Goal: Navigation & Orientation: Find specific page/section

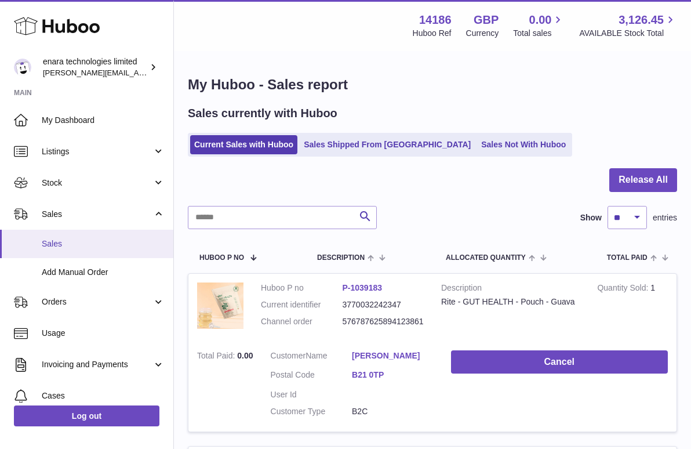
click at [116, 246] on span "Sales" at bounding box center [103, 243] width 123 height 11
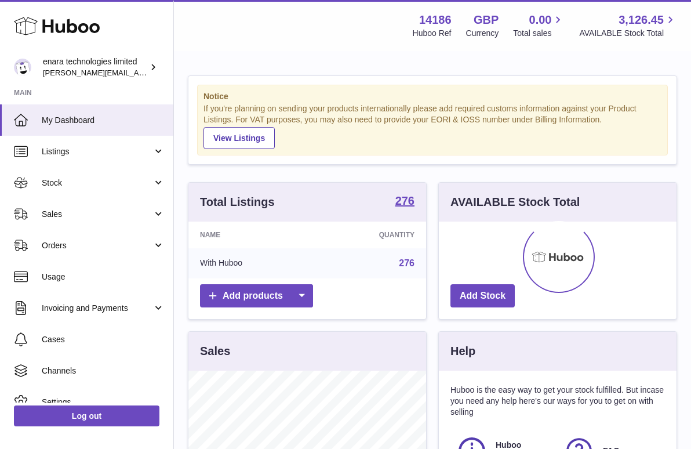
scroll to position [181, 238]
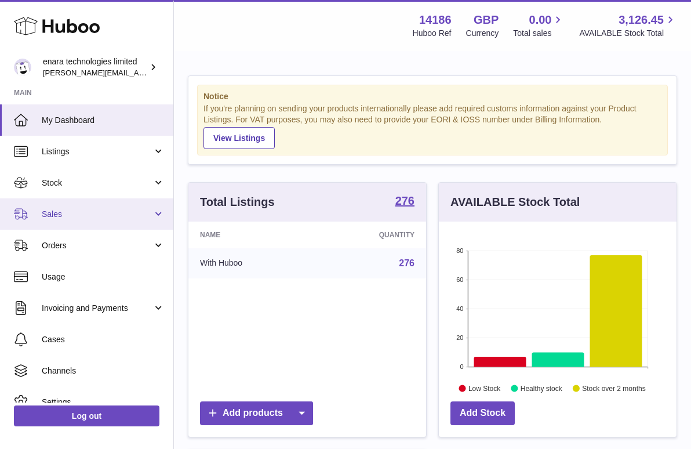
click at [118, 205] on link "Sales" at bounding box center [86, 213] width 173 height 31
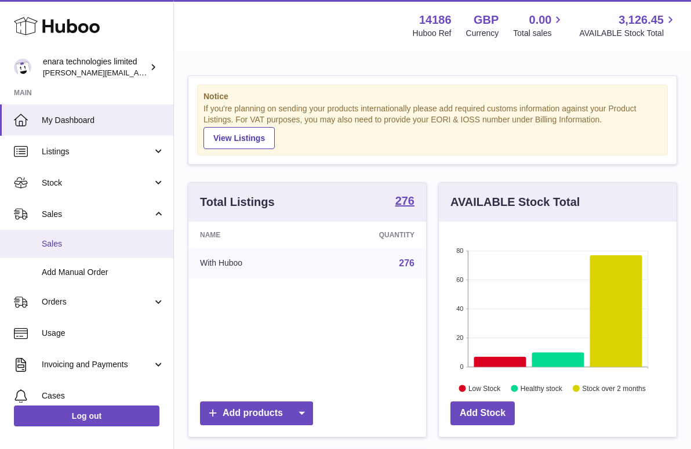
click at [107, 246] on span "Sales" at bounding box center [103, 243] width 123 height 11
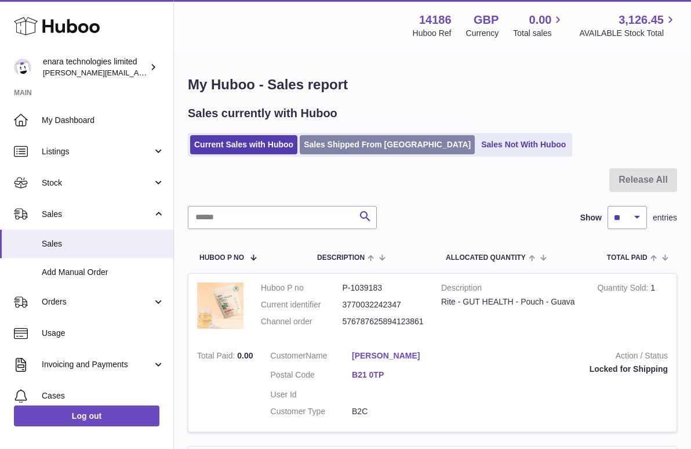
click at [372, 145] on link "Sales Shipped From Huboo" at bounding box center [387, 144] width 175 height 19
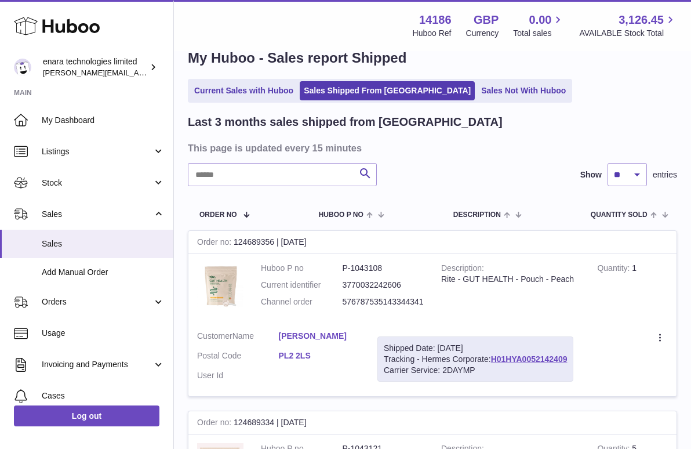
scroll to position [30, 0]
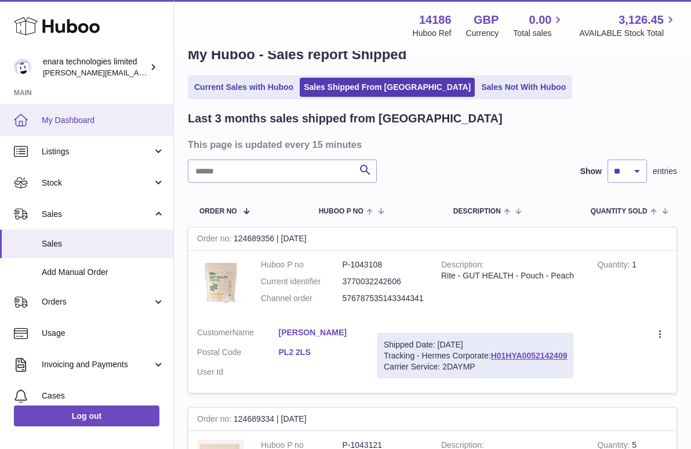
click at [108, 117] on span "My Dashboard" at bounding box center [103, 120] width 123 height 11
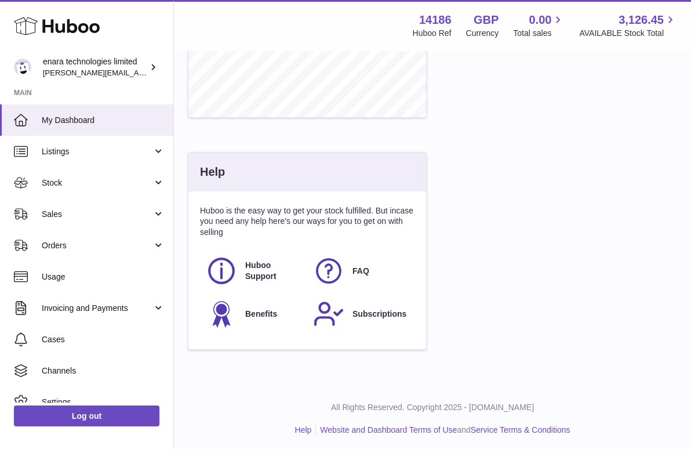
scroll to position [551, 0]
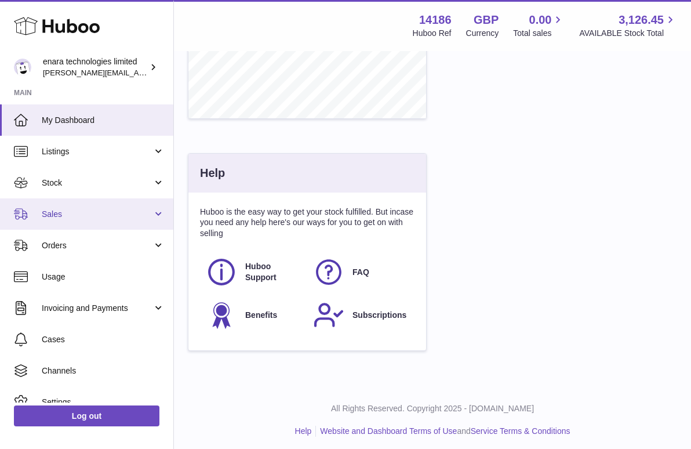
click at [87, 210] on span "Sales" at bounding box center [97, 214] width 111 height 11
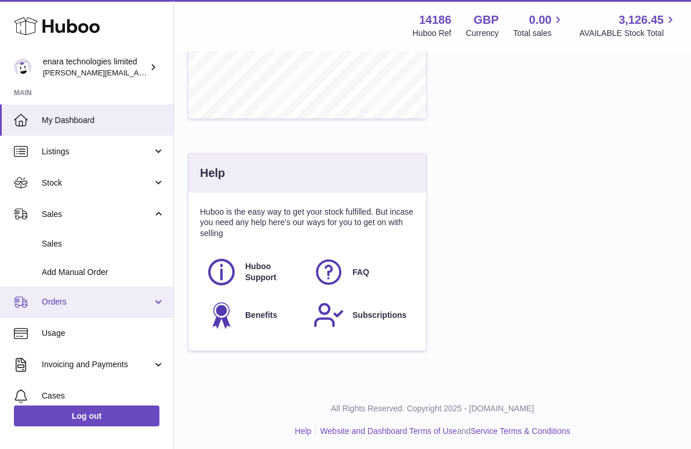
click at [110, 296] on span "Orders" at bounding box center [97, 301] width 111 height 11
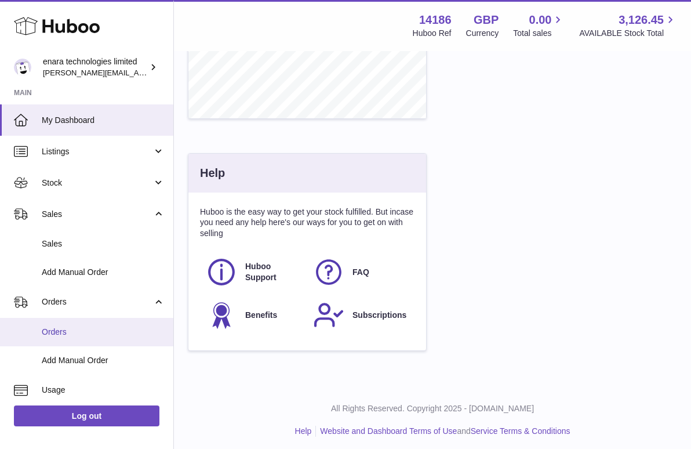
click at [108, 318] on link "Orders" at bounding box center [86, 332] width 173 height 28
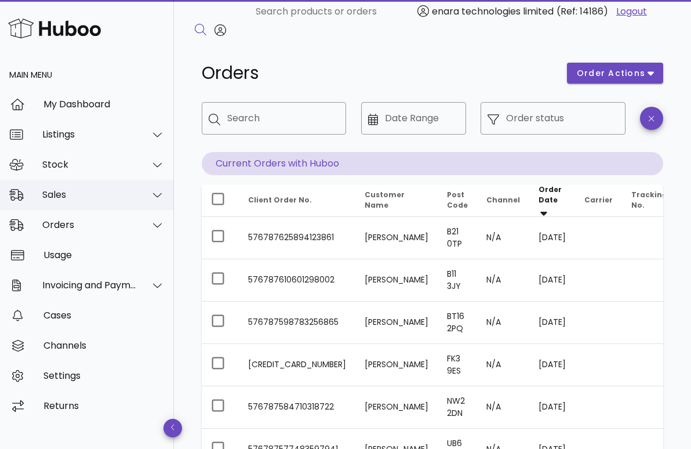
click at [71, 201] on div "Sales" at bounding box center [87, 195] width 174 height 30
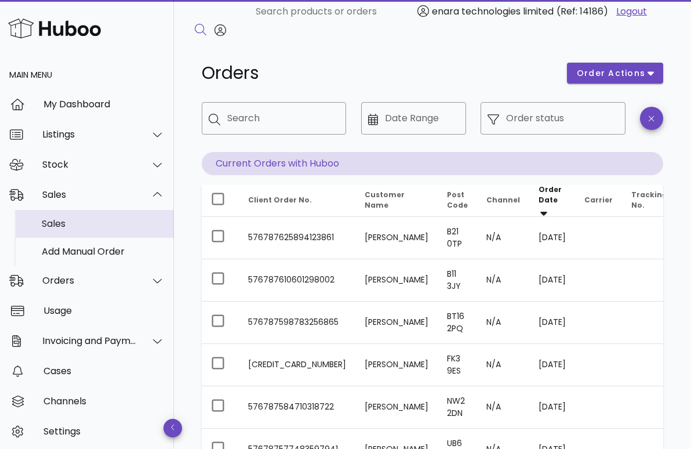
click at [78, 231] on div "Sales" at bounding box center [103, 223] width 123 height 25
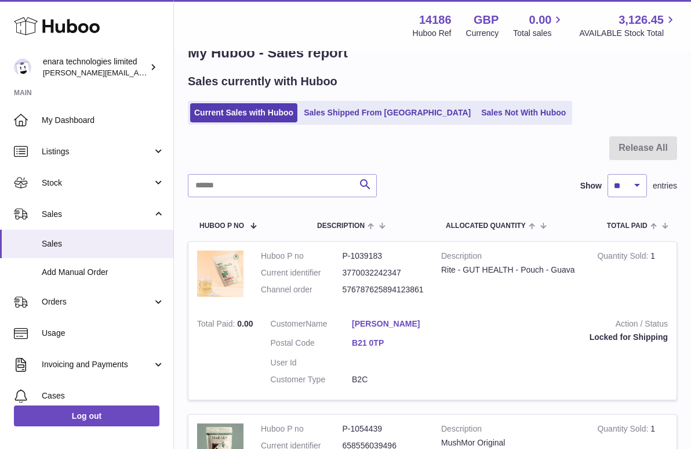
scroll to position [34, 0]
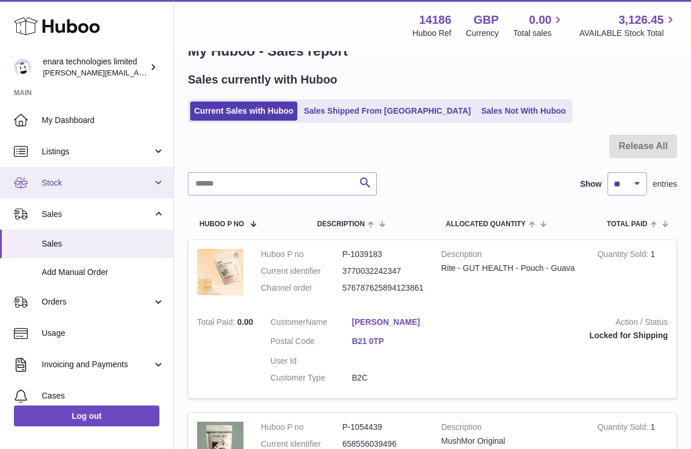
click at [153, 179] on link "Stock" at bounding box center [86, 182] width 173 height 31
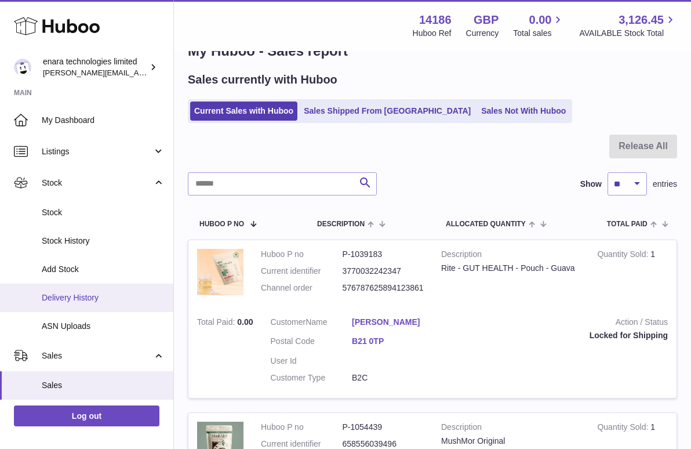
click at [95, 295] on span "Delivery History" at bounding box center [103, 297] width 123 height 11
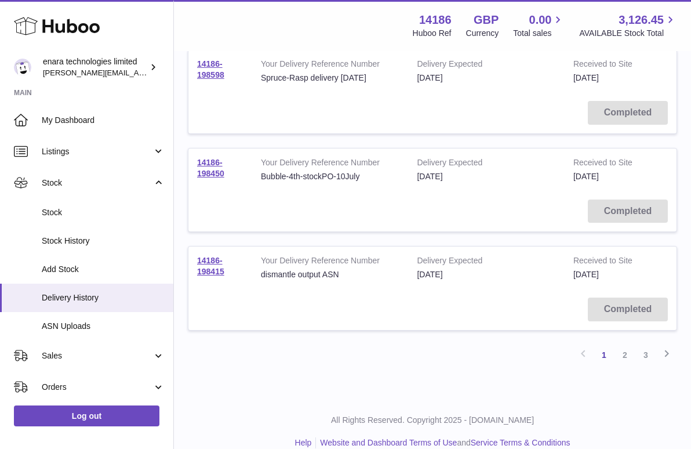
scroll to position [882, 0]
click at [648, 345] on link "3" at bounding box center [646, 355] width 21 height 21
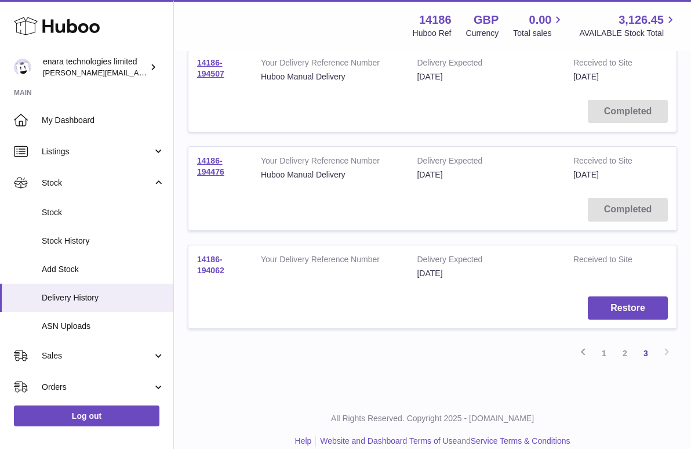
scroll to position [785, 0]
click at [213, 255] on link "14186-194062" at bounding box center [210, 265] width 27 height 20
click at [211, 157] on link "14186-194476" at bounding box center [210, 167] width 27 height 20
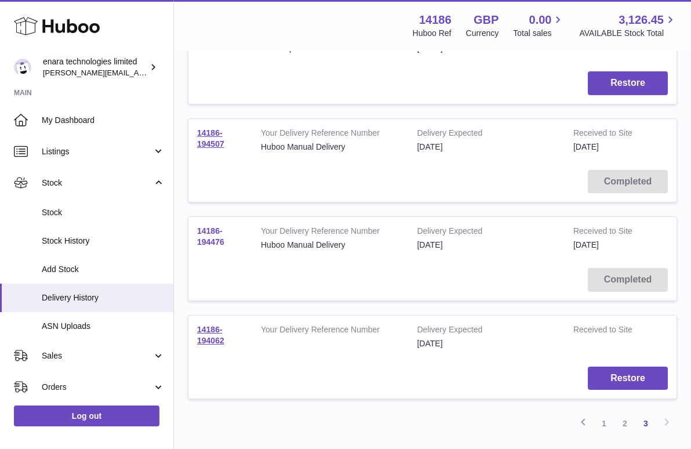
scroll to position [706, 0]
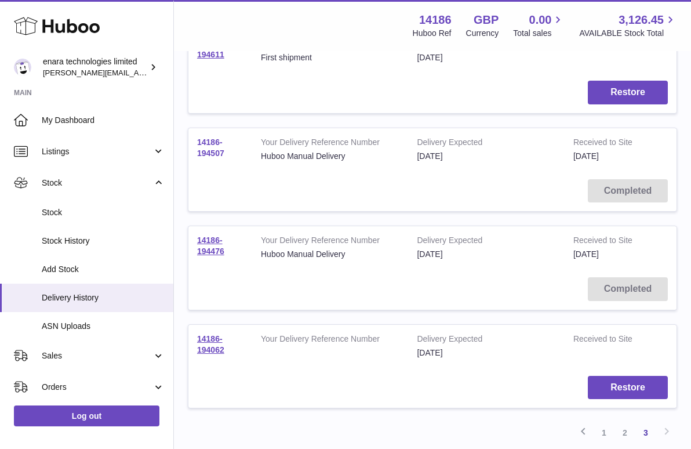
click at [213, 142] on link "14186-194507" at bounding box center [210, 147] width 27 height 20
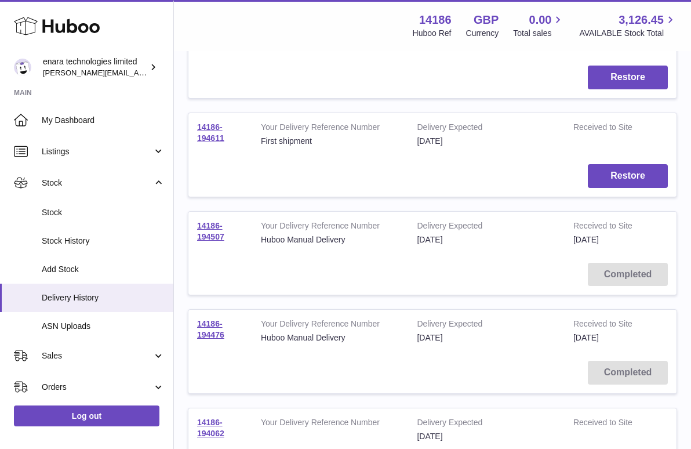
scroll to position [620, 0]
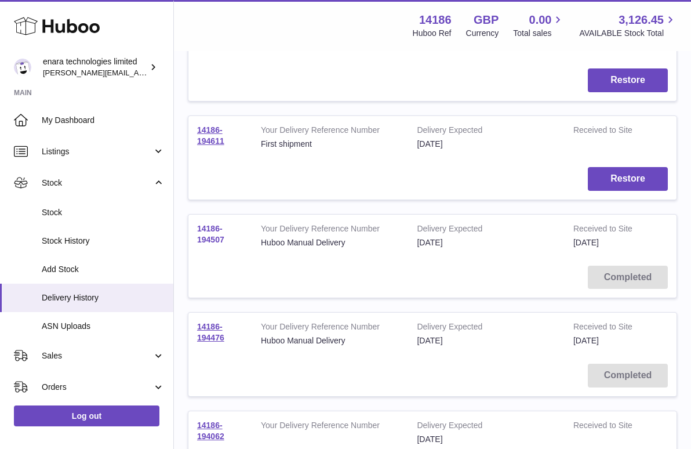
click at [212, 224] on link "14186-194507" at bounding box center [210, 234] width 27 height 20
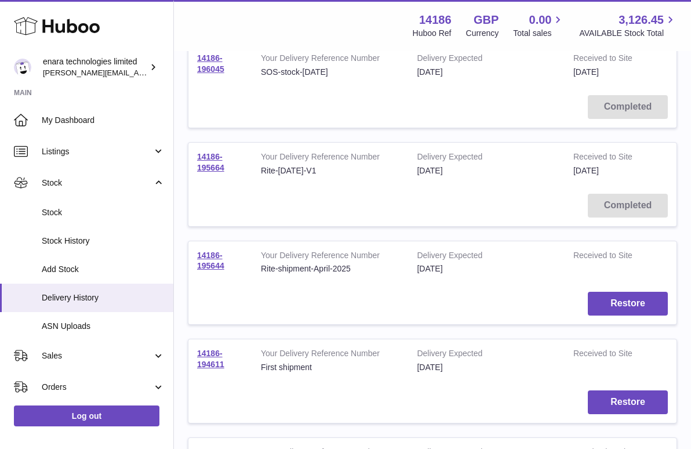
scroll to position [382, 0]
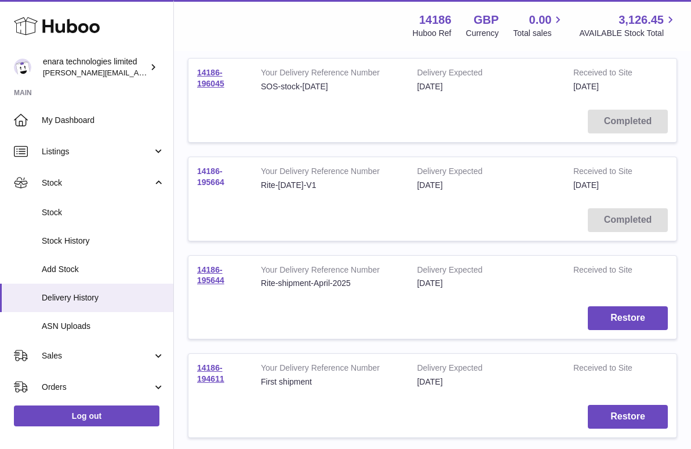
click at [211, 173] on link "14186-195664" at bounding box center [210, 176] width 27 height 20
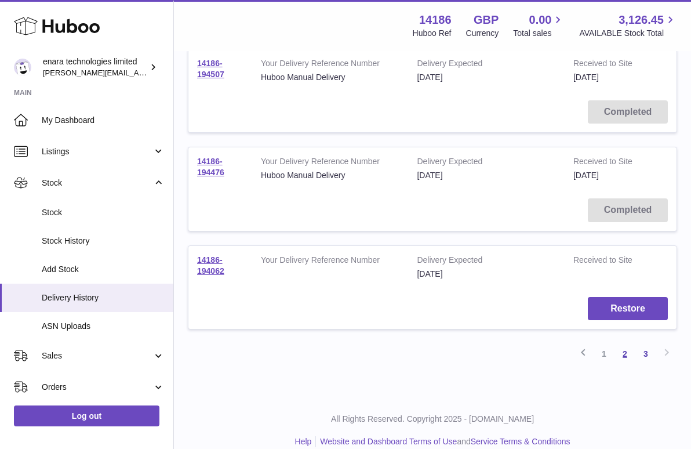
click at [625, 344] on link "2" at bounding box center [625, 353] width 21 height 21
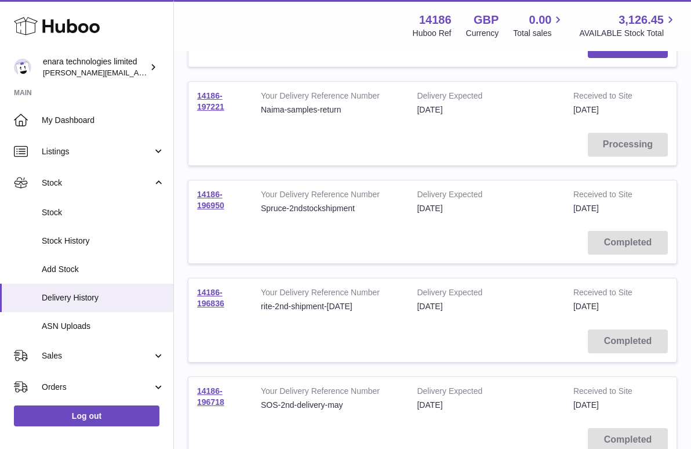
scroll to position [653, 0]
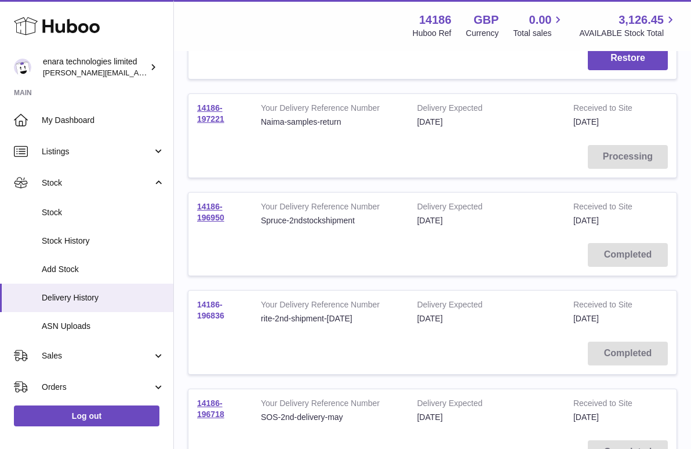
click at [216, 300] on link "14186-196836" at bounding box center [210, 310] width 27 height 20
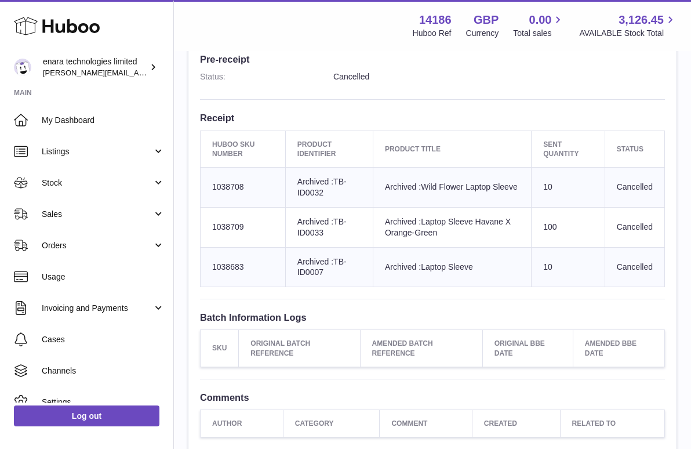
scroll to position [339, 0]
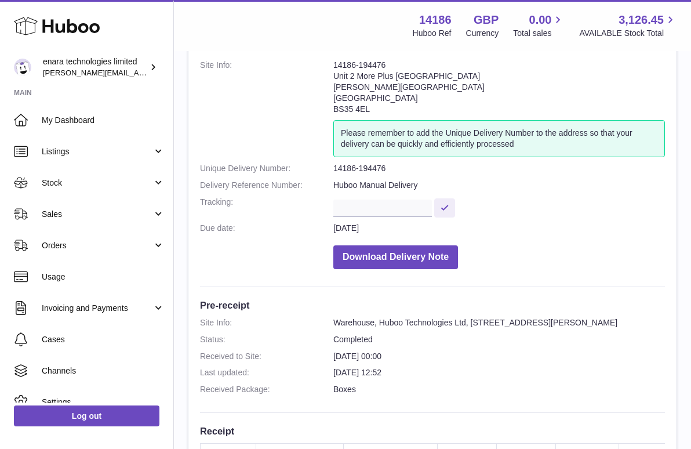
scroll to position [60, 0]
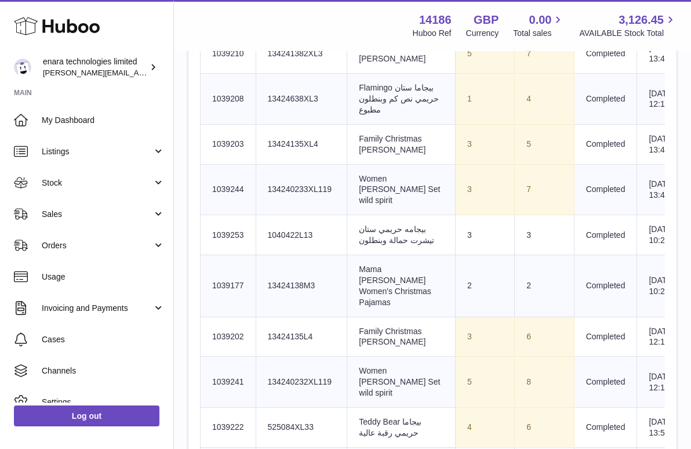
scroll to position [1464, 0]
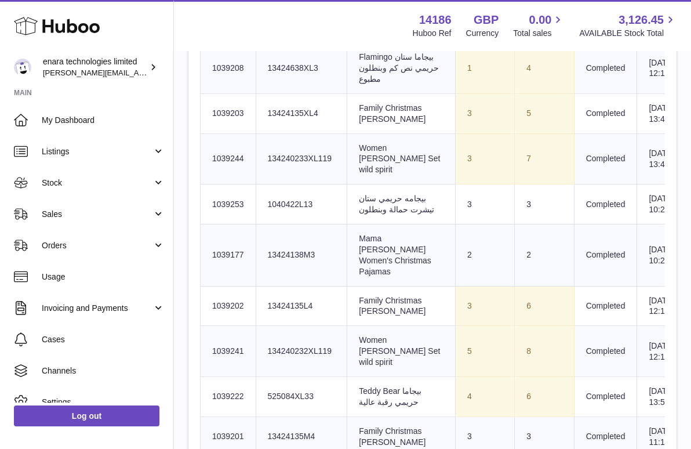
scroll to position [1493, 0]
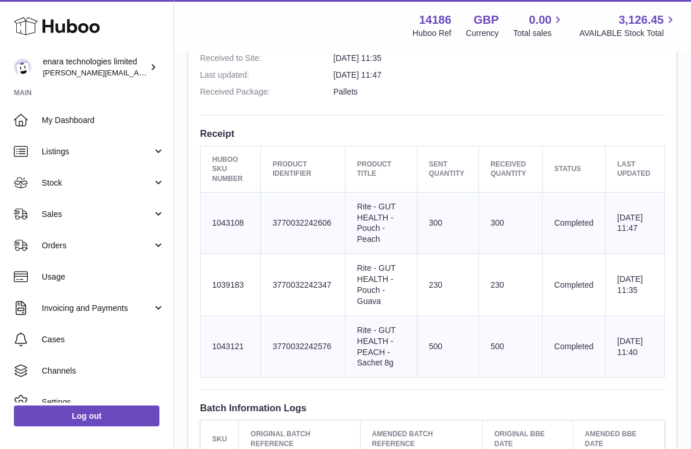
scroll to position [401, 0]
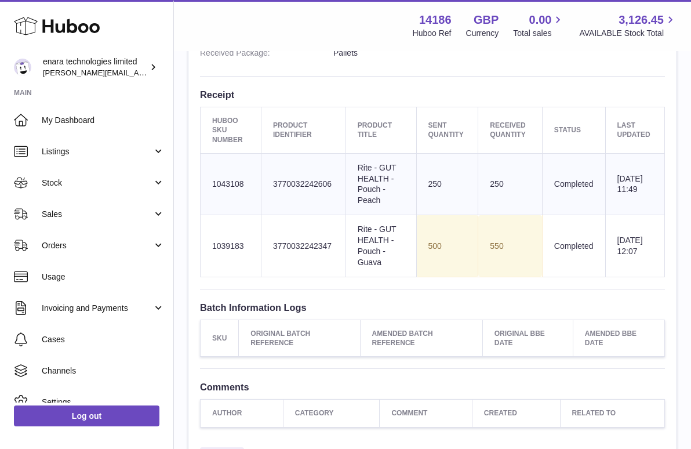
scroll to position [437, 0]
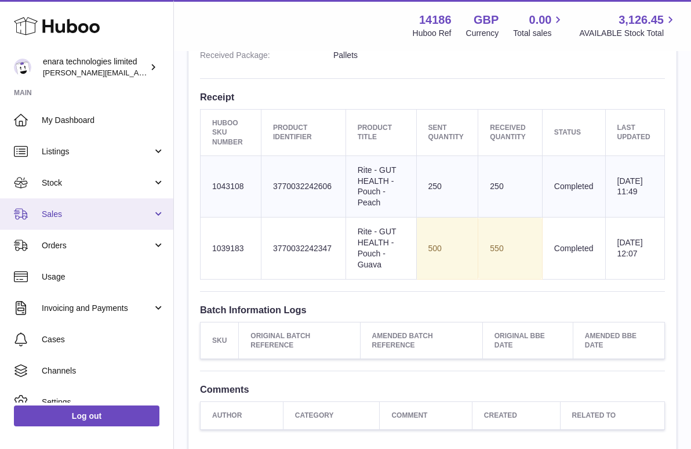
click at [80, 211] on span "Sales" at bounding box center [97, 214] width 111 height 11
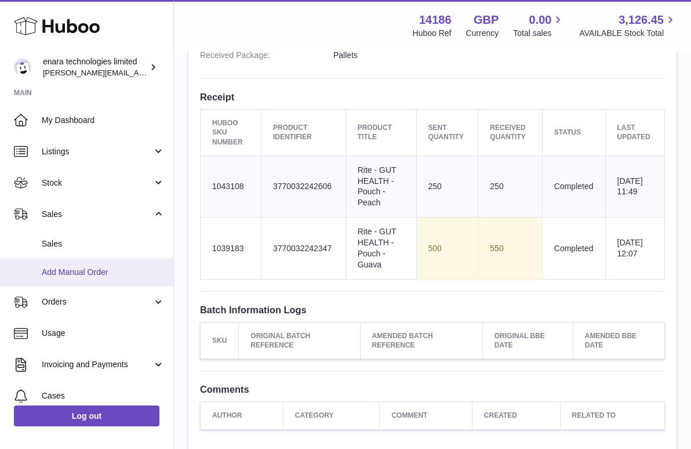
click at [79, 263] on link "Add Manual Order" at bounding box center [86, 272] width 173 height 28
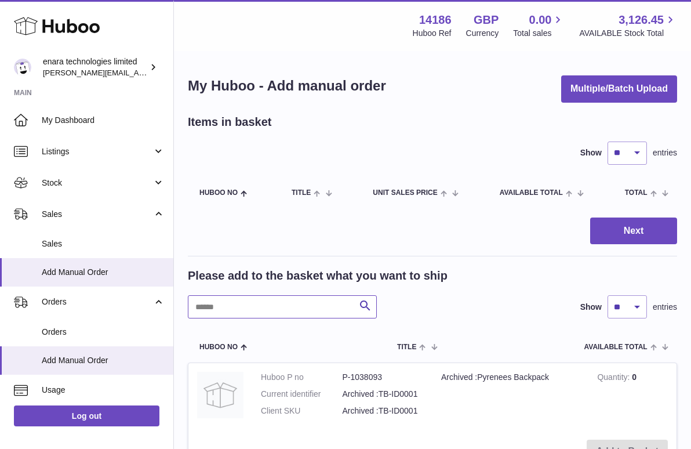
click at [299, 304] on input "text" at bounding box center [282, 306] width 189 height 23
type input "****"
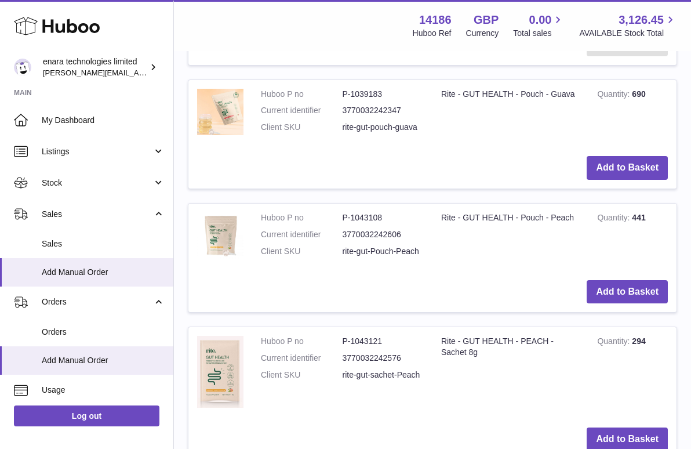
scroll to position [430, 0]
